Goal: Task Accomplishment & Management: Manage account settings

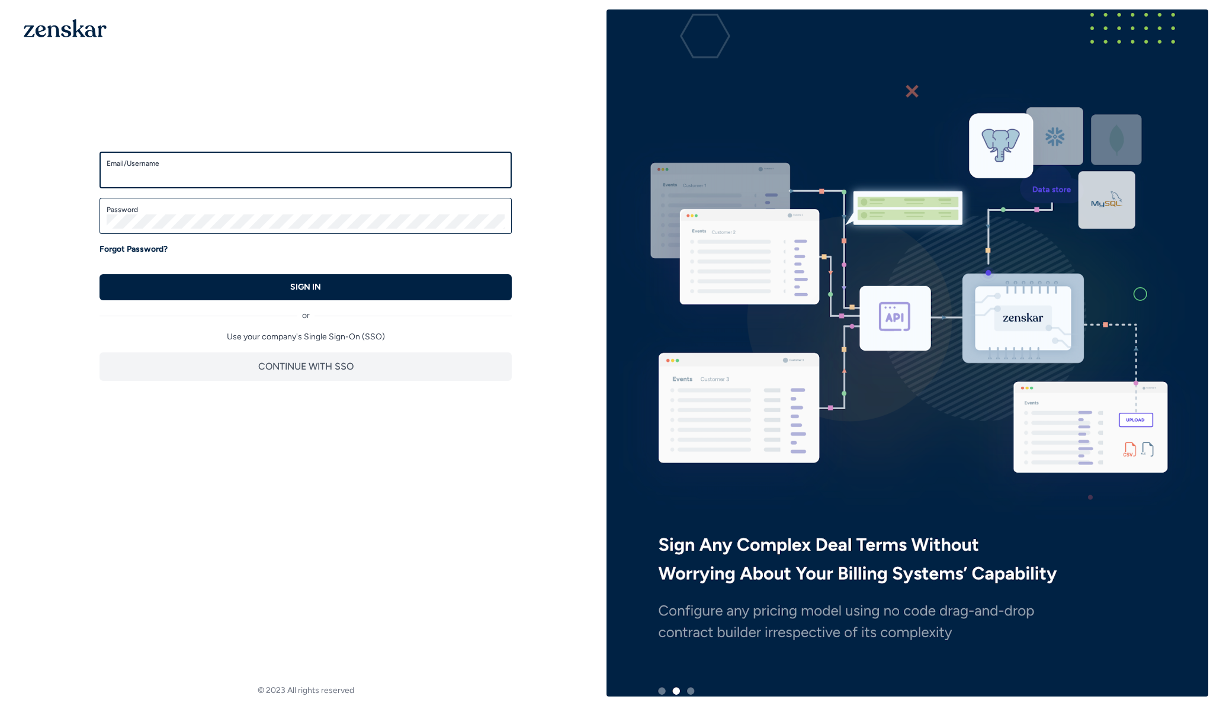
type input "**********"
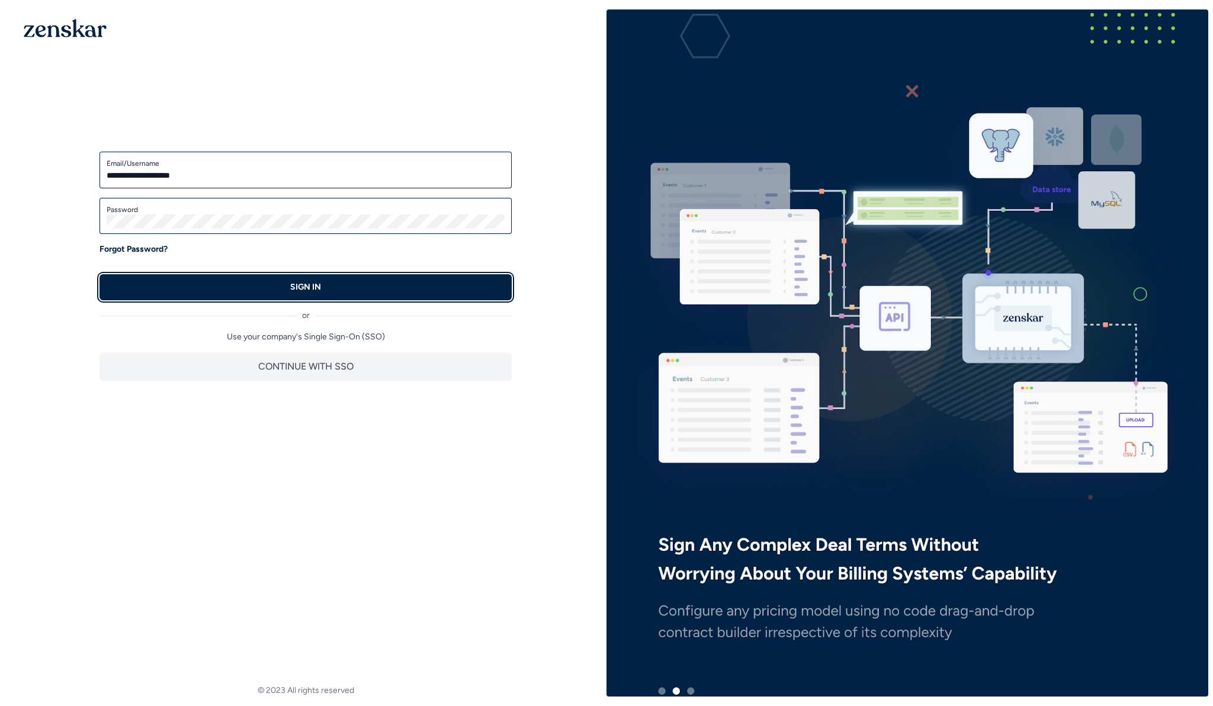
click at [229, 284] on button "SIGN IN" at bounding box center [306, 287] width 412 height 26
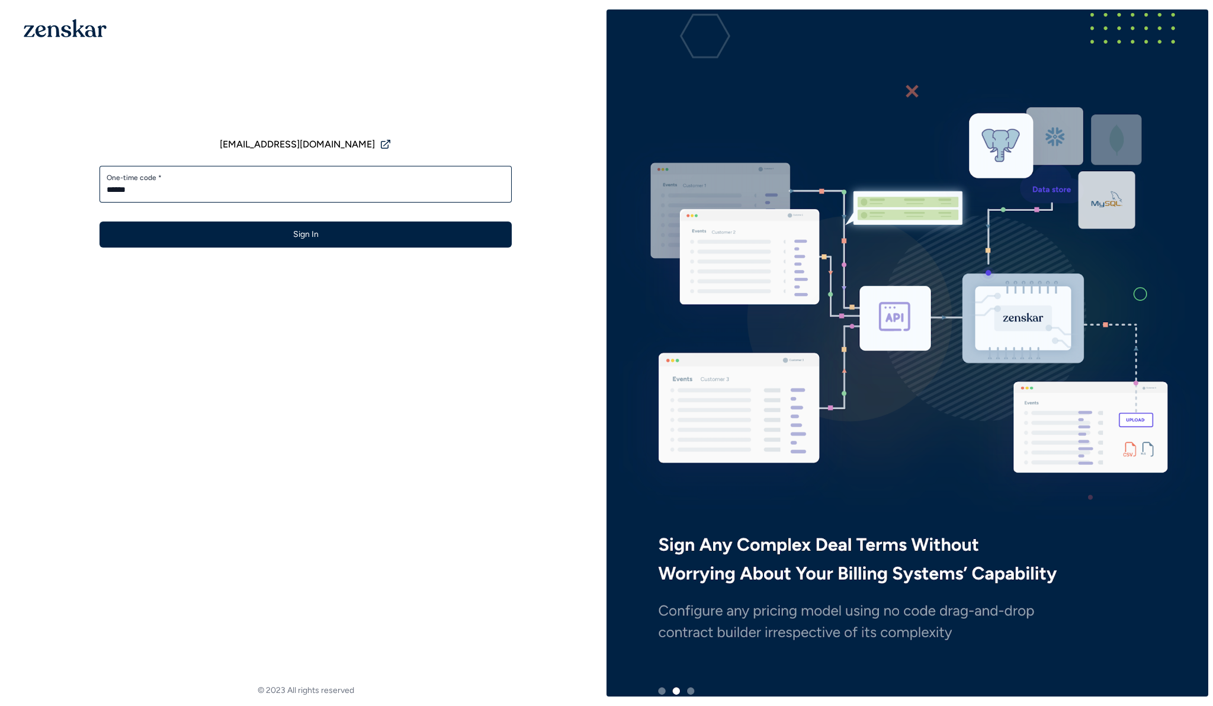
type input "******"
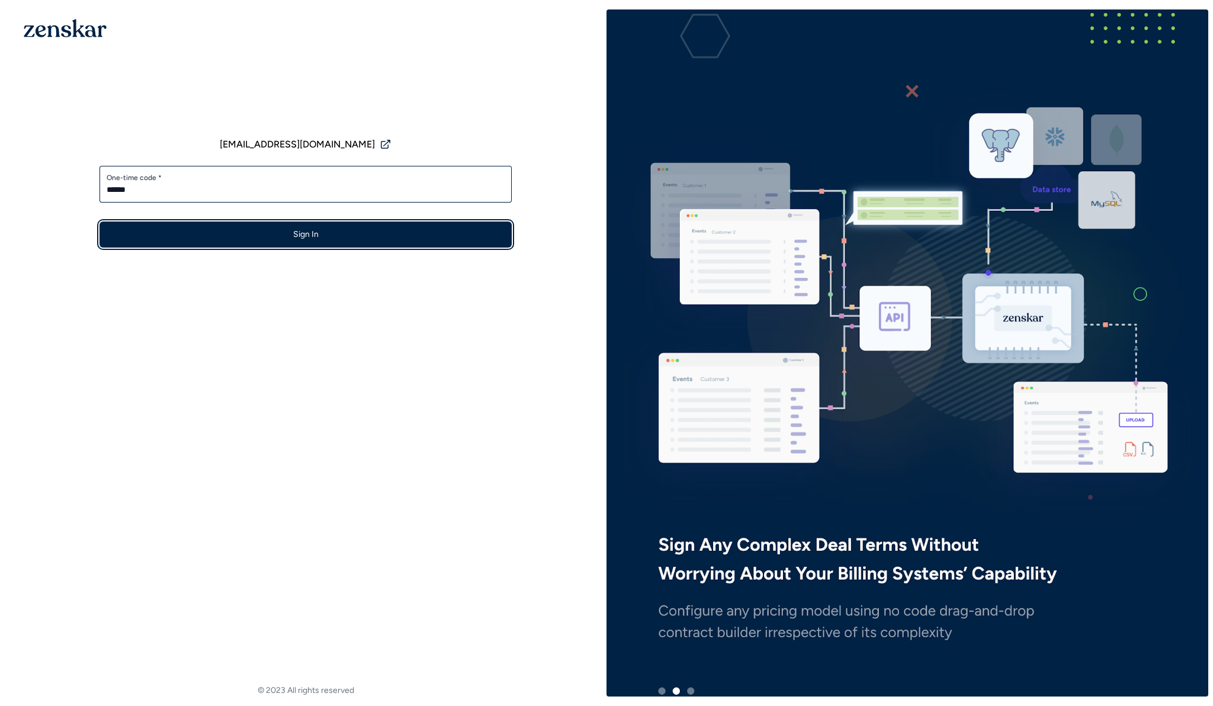
click at [233, 226] on button "Sign In" at bounding box center [306, 235] width 412 height 26
